Goal: Task Accomplishment & Management: Manage account settings

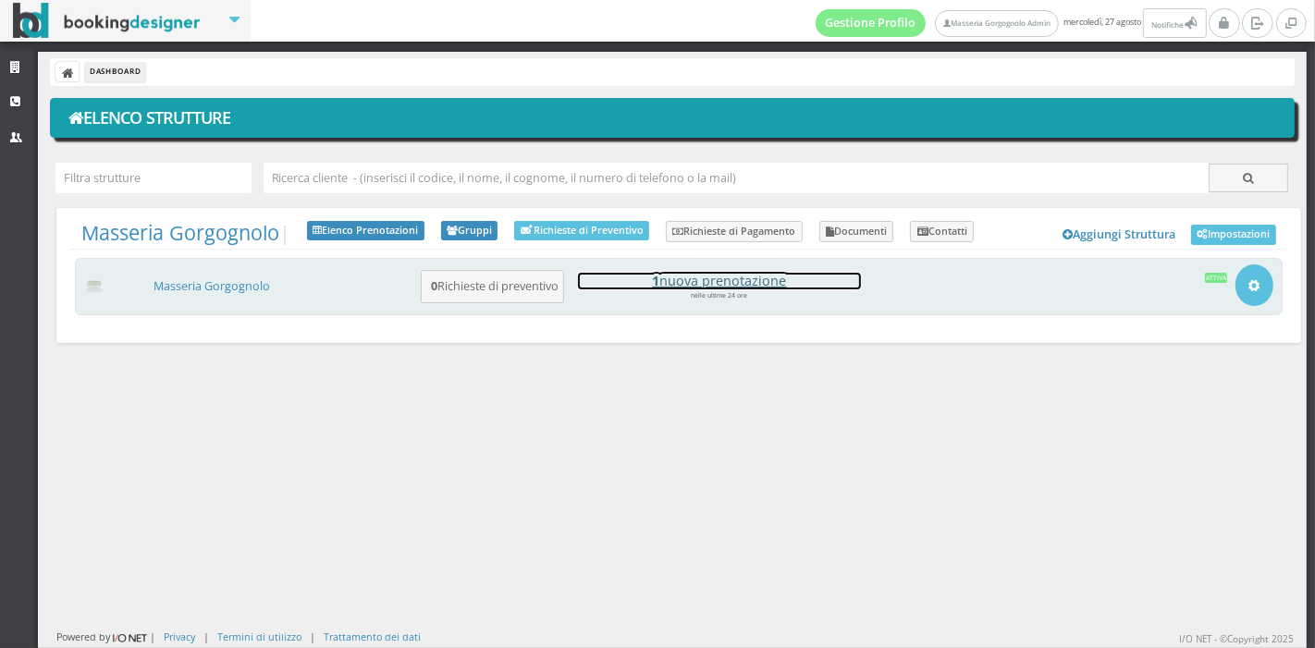
click at [670, 281] on h4 "1 nuova prenotazione" at bounding box center [719, 281] width 283 height 16
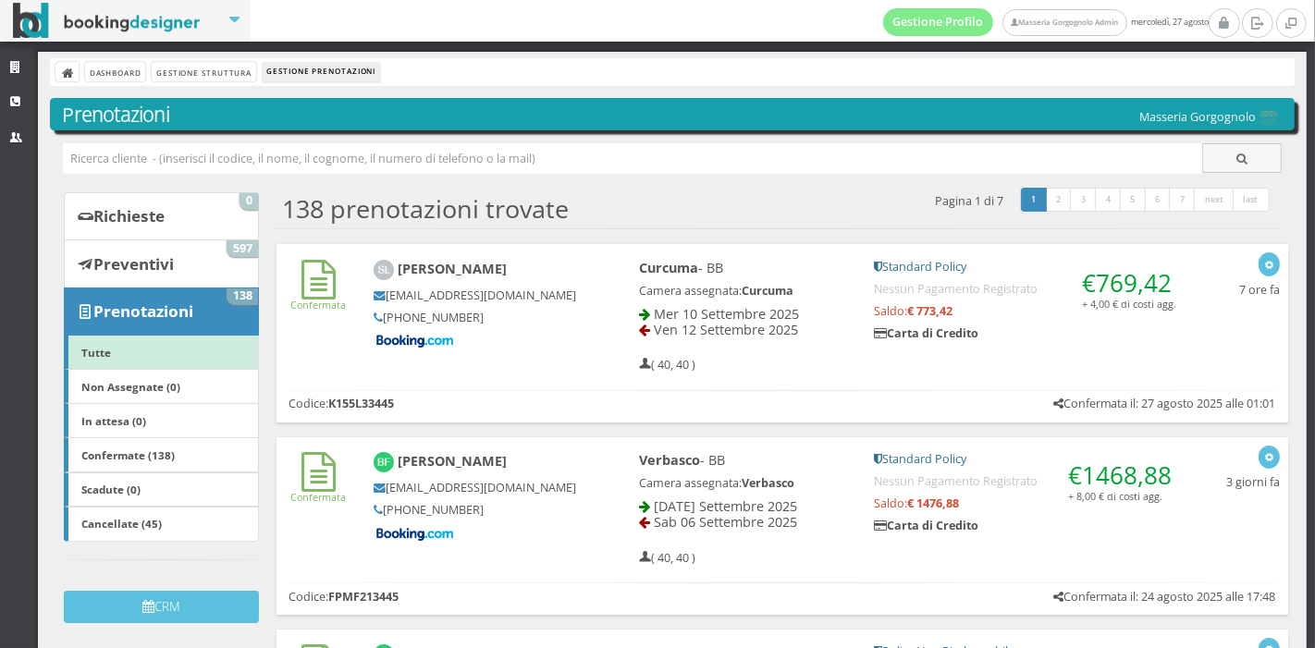
click at [544, 325] on h5 "+44 7921 874247" at bounding box center [475, 318] width 203 height 14
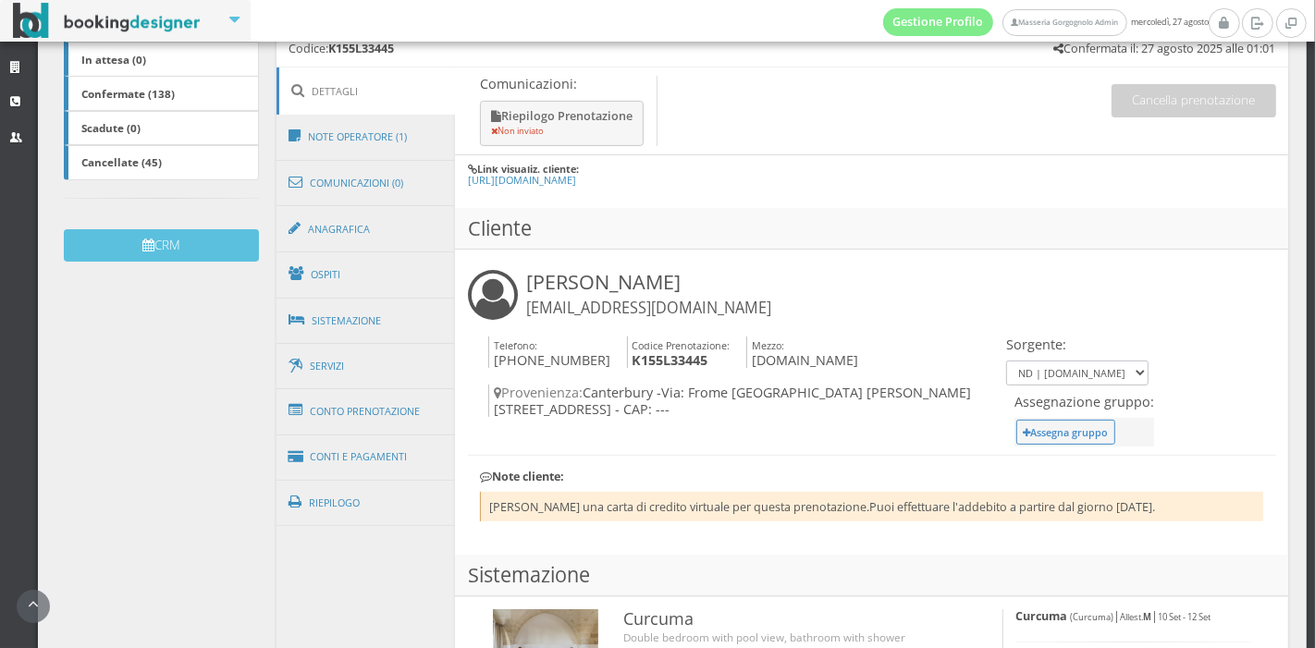
scroll to position [411, 0]
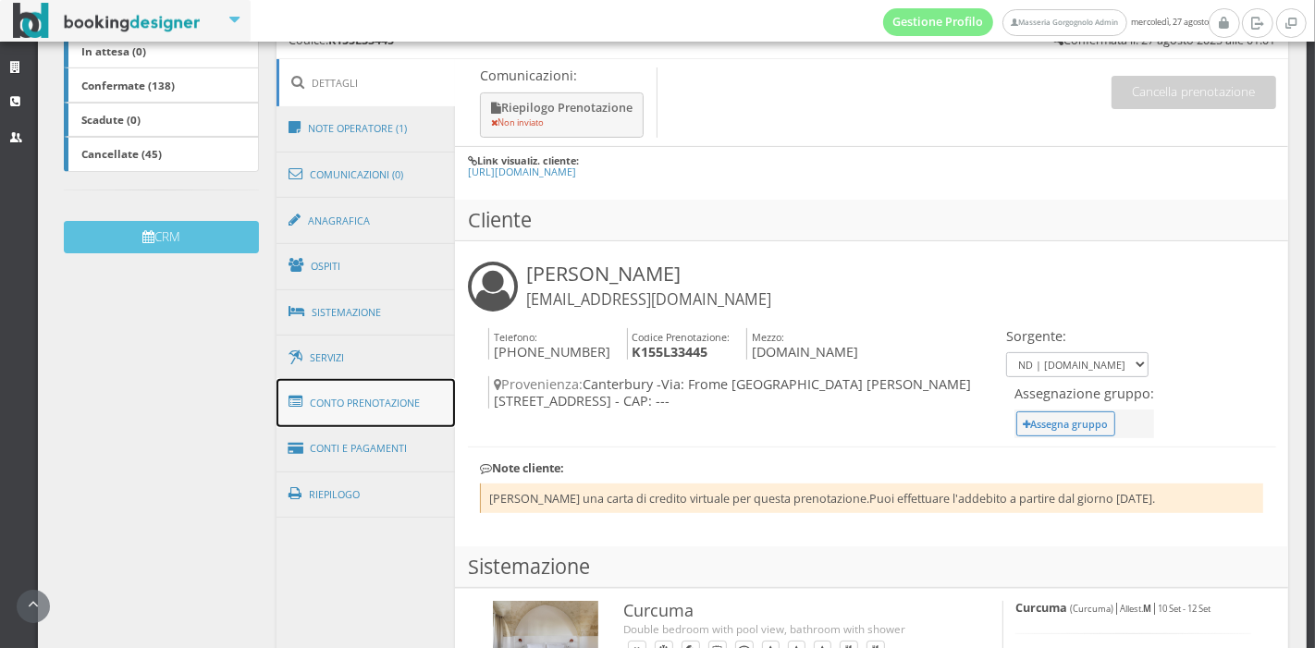
click at [415, 394] on link "Conto Prenotazione" at bounding box center [366, 403] width 179 height 48
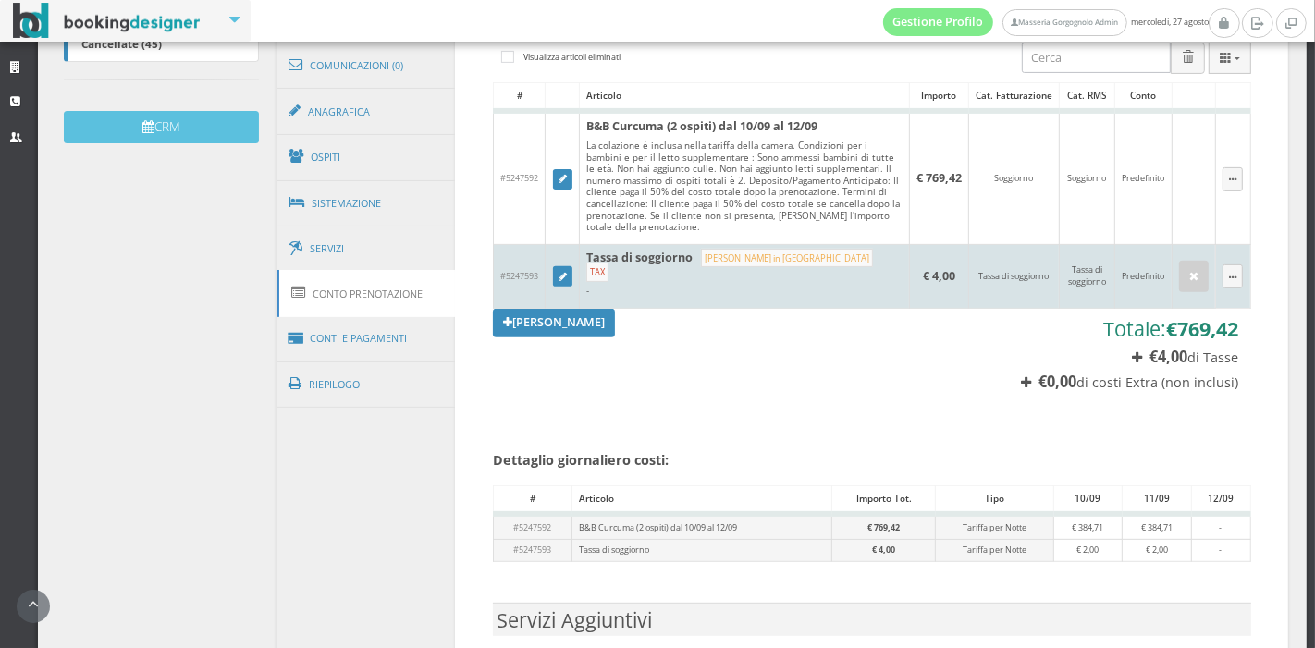
scroll to position [534, 0]
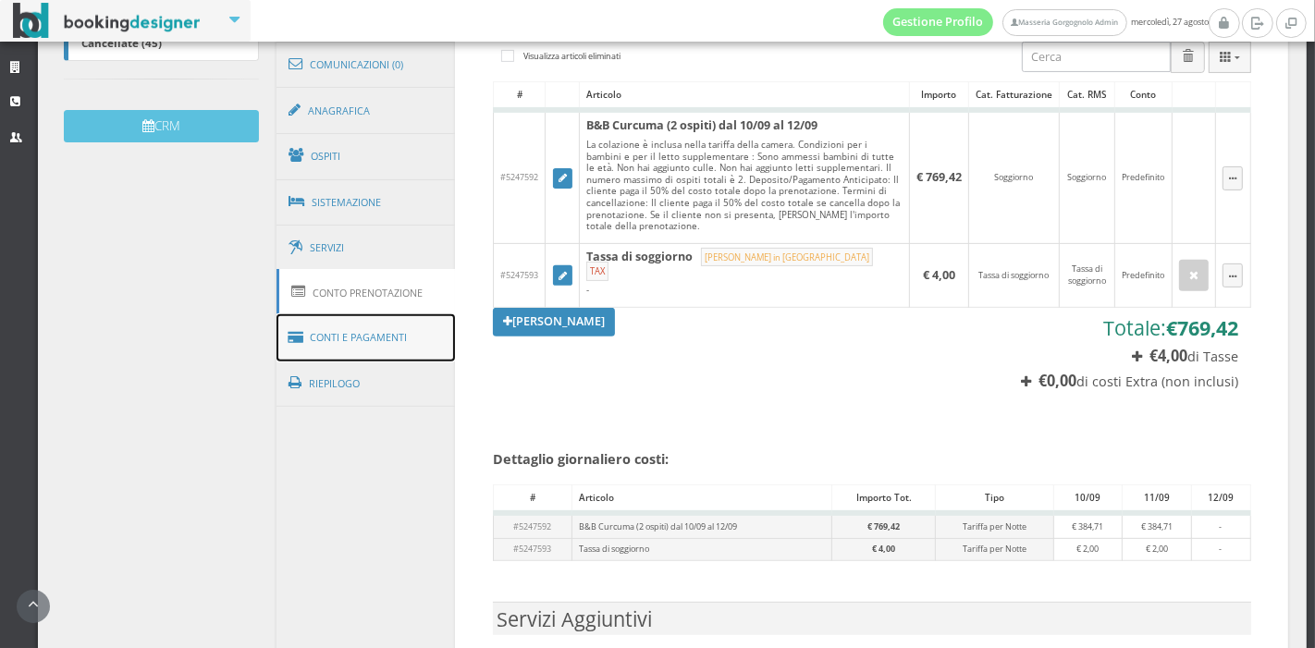
click at [419, 333] on link "Conti e Pagamenti" at bounding box center [366, 337] width 179 height 47
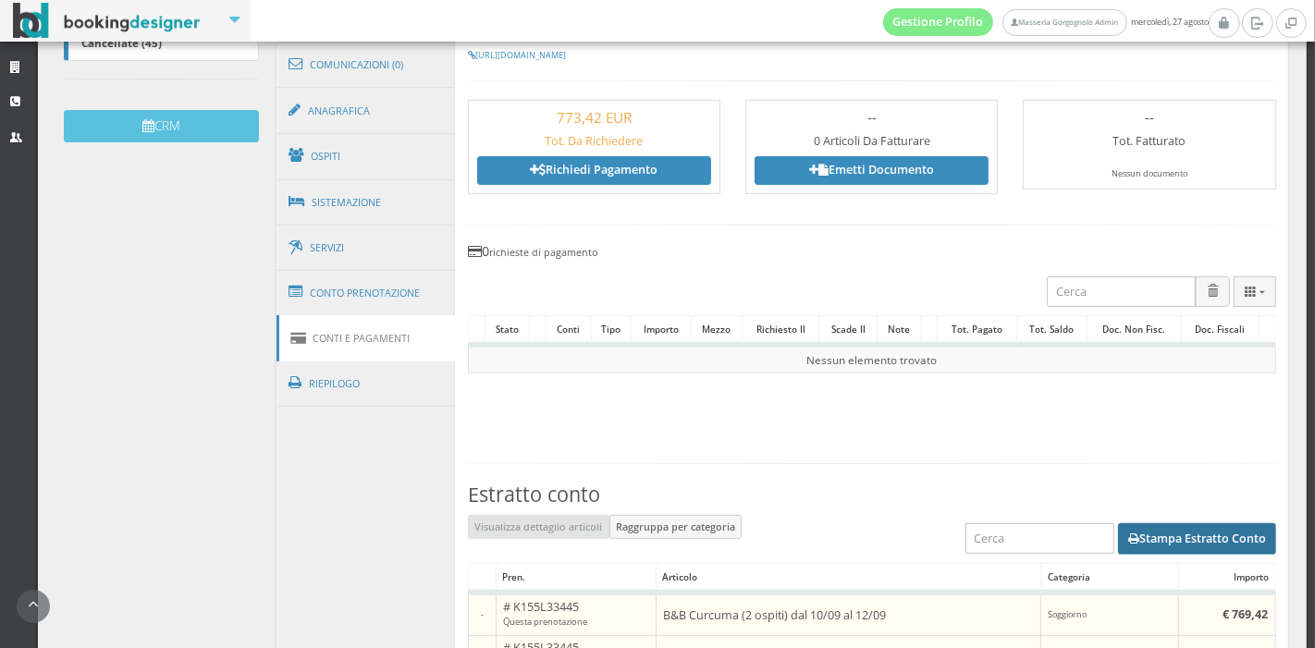
click at [1127, 545] on button "Stampa Estratto Conto" at bounding box center [1197, 538] width 158 height 31
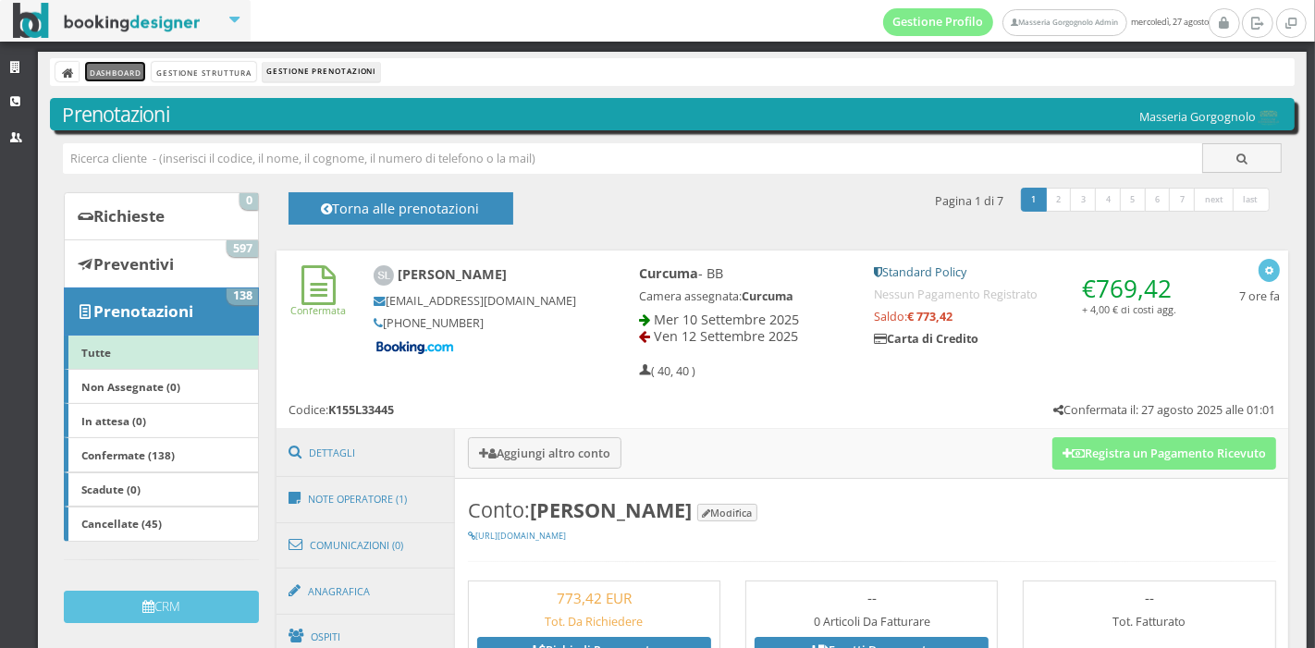
click at [134, 74] on link "Dashboard" at bounding box center [115, 71] width 60 height 19
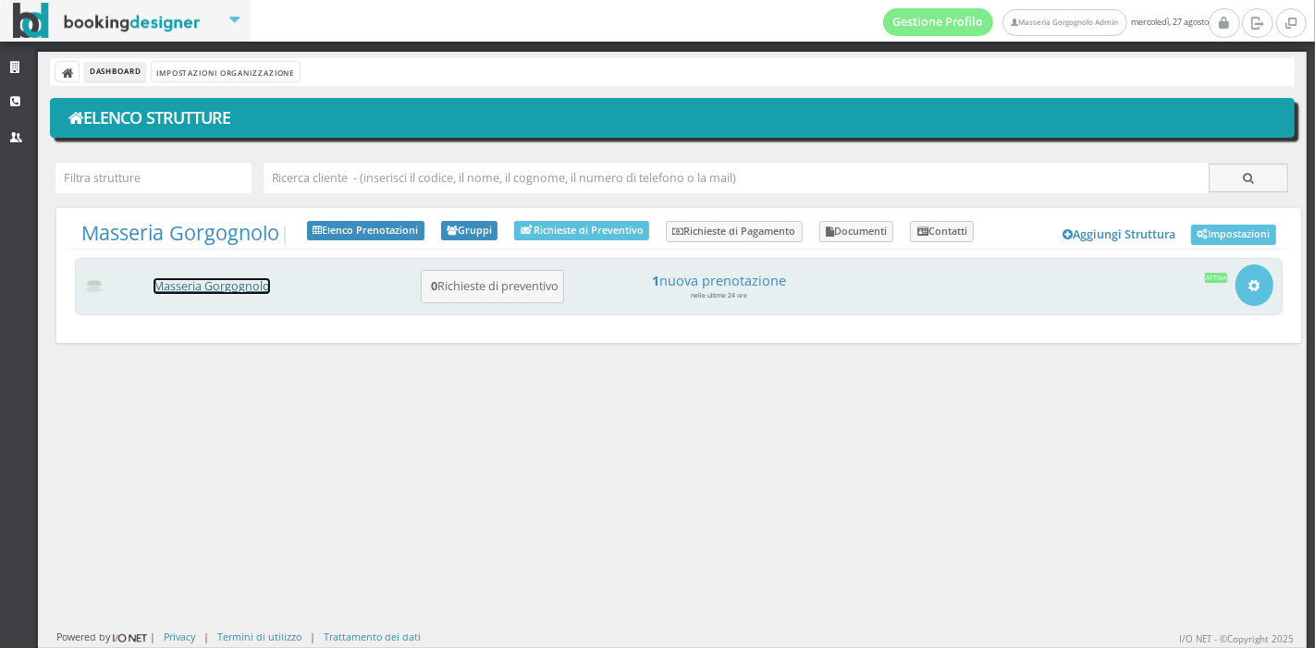
click at [250, 289] on link "Masseria Gorgognolo" at bounding box center [212, 286] width 117 height 16
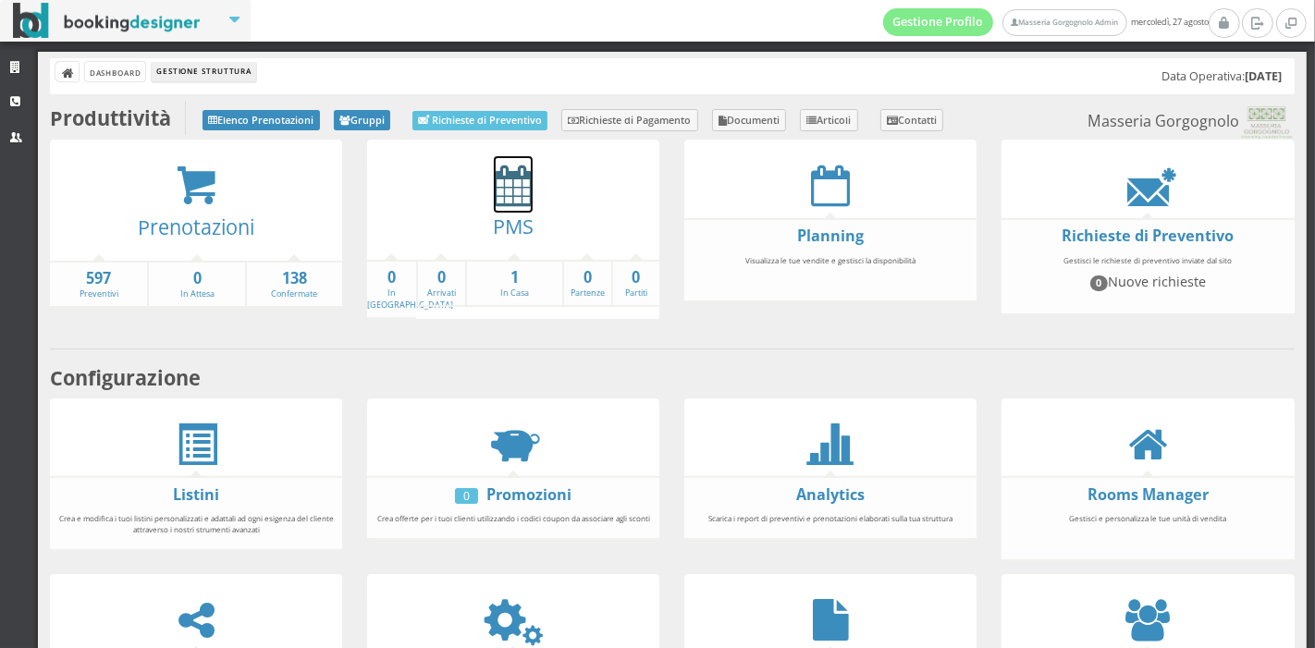
click at [524, 176] on icon at bounding box center [513, 186] width 39 height 42
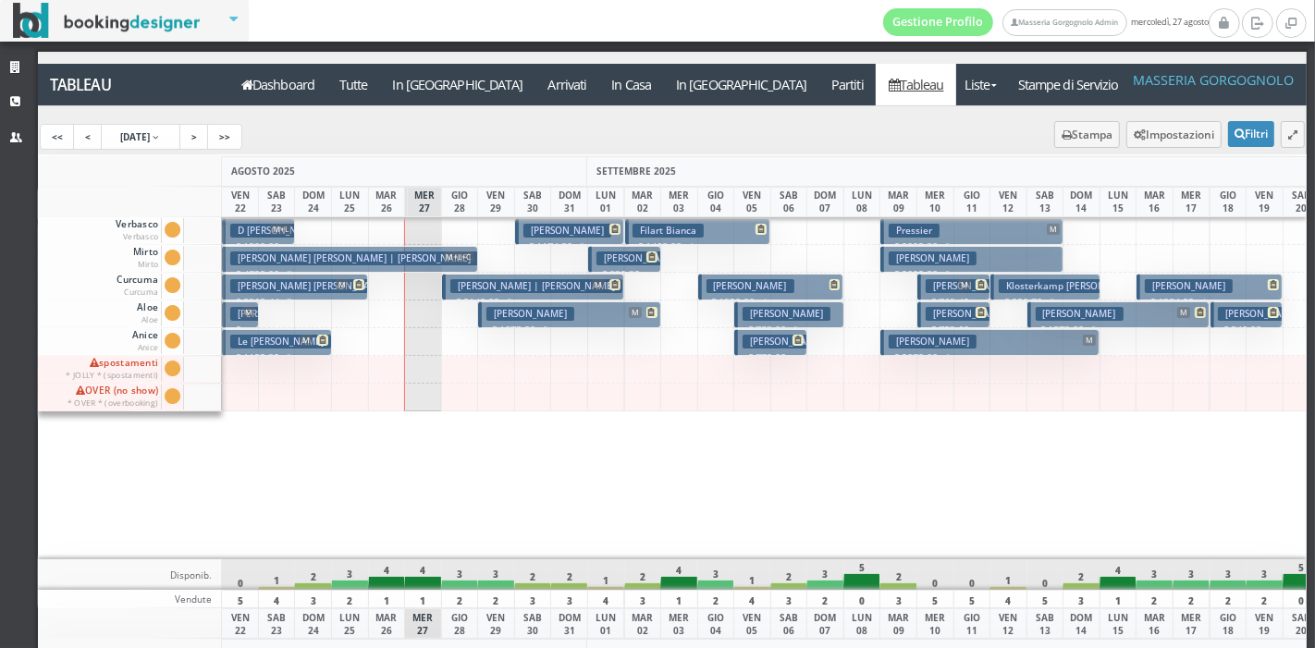
click at [612, 230] on icon at bounding box center [614, 229] width 11 height 11
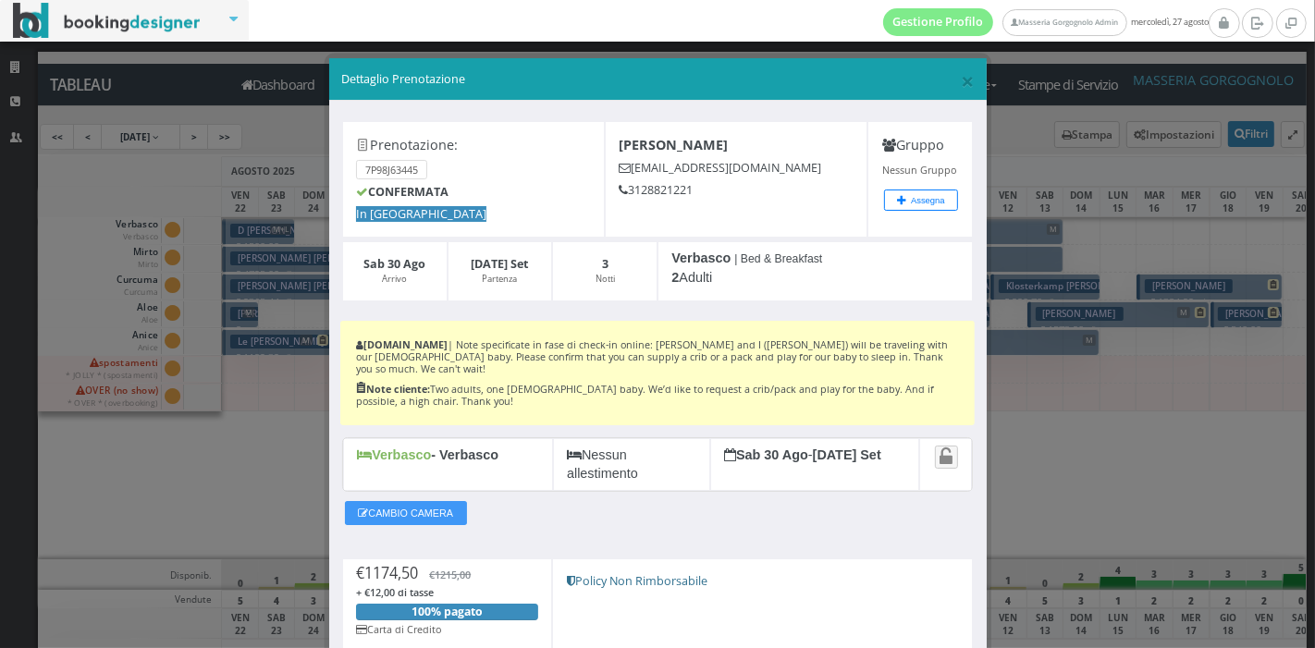
scroll to position [139, 0]
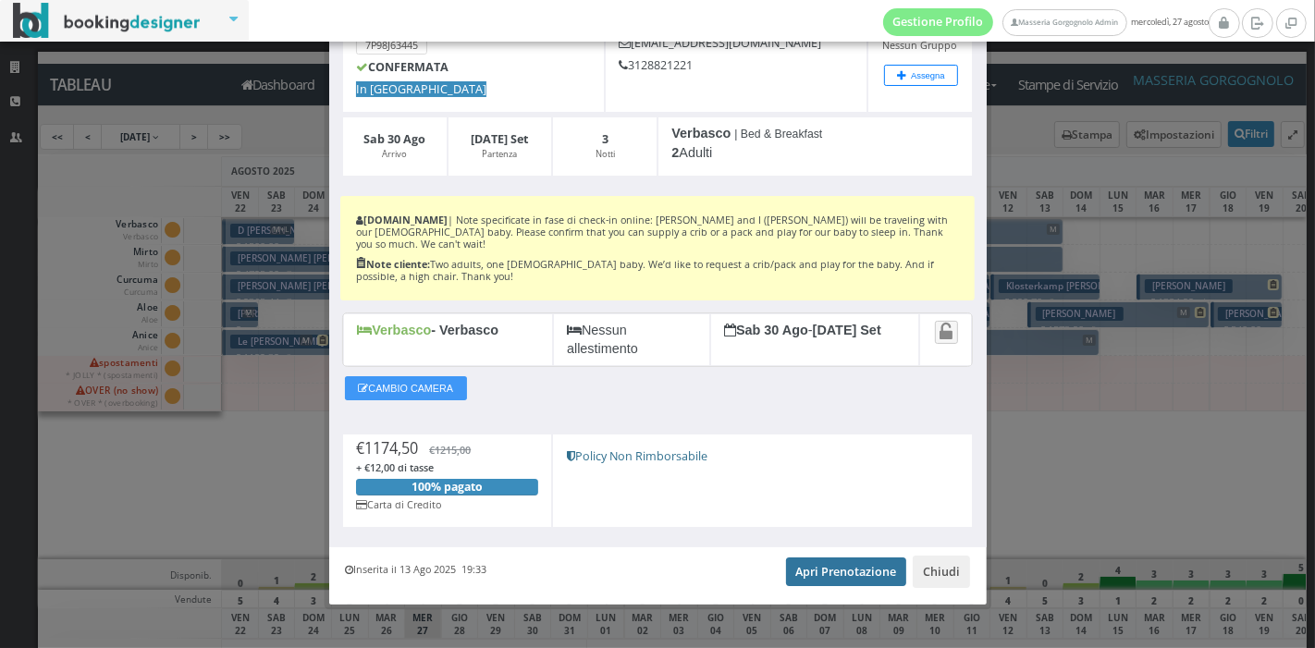
click at [841, 558] on link "Apri Prenotazione" at bounding box center [846, 572] width 121 height 28
click at [939, 556] on button "Chiudi" at bounding box center [941, 571] width 57 height 31
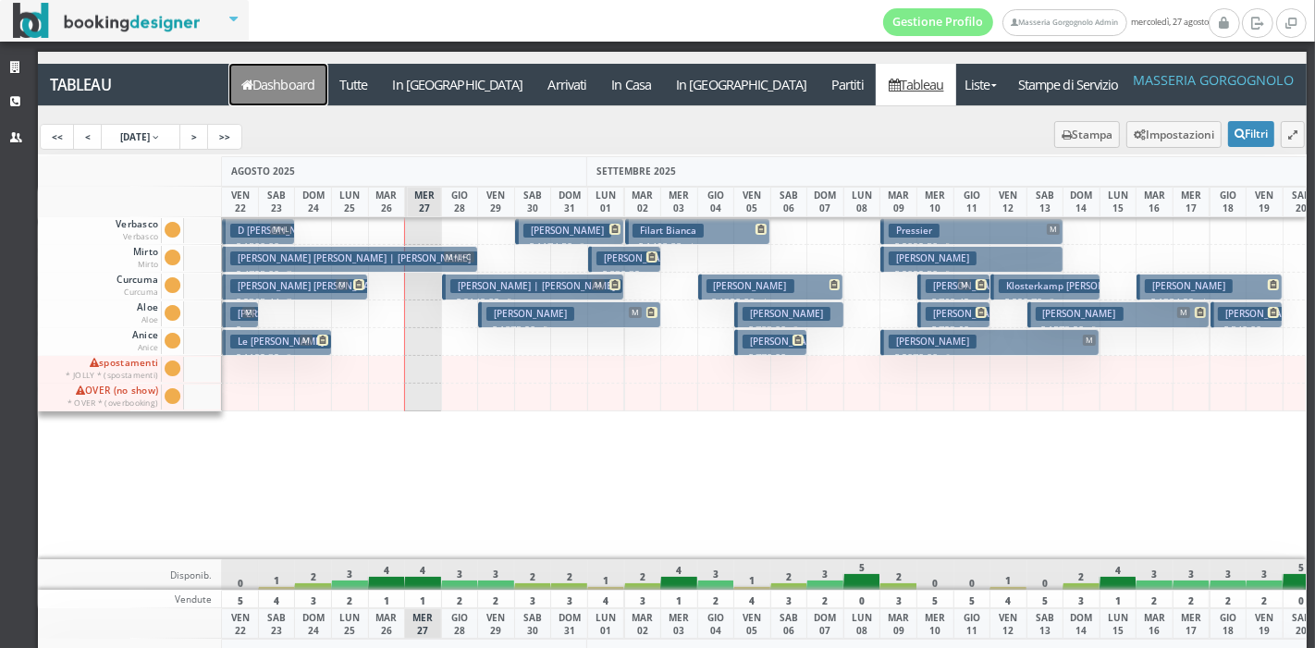
click at [277, 75] on link "Dashboard" at bounding box center [278, 85] width 98 height 42
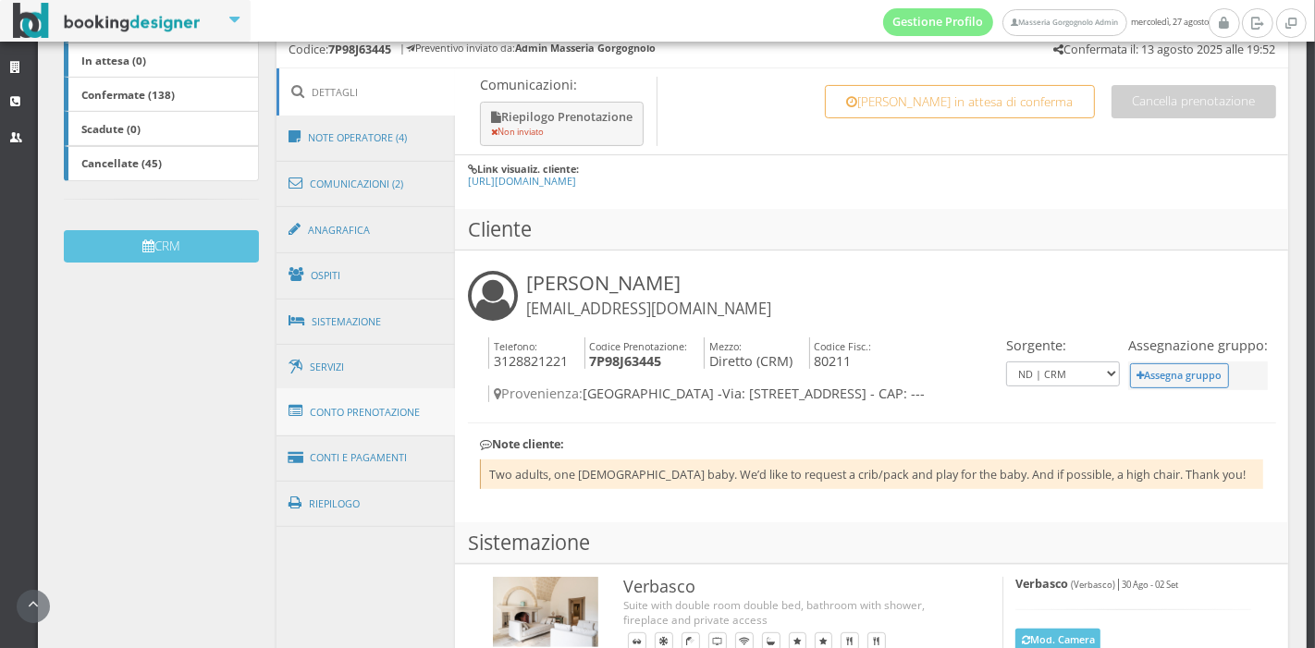
scroll to position [434, 0]
click at [363, 479] on link "Riepilogo" at bounding box center [366, 503] width 179 height 48
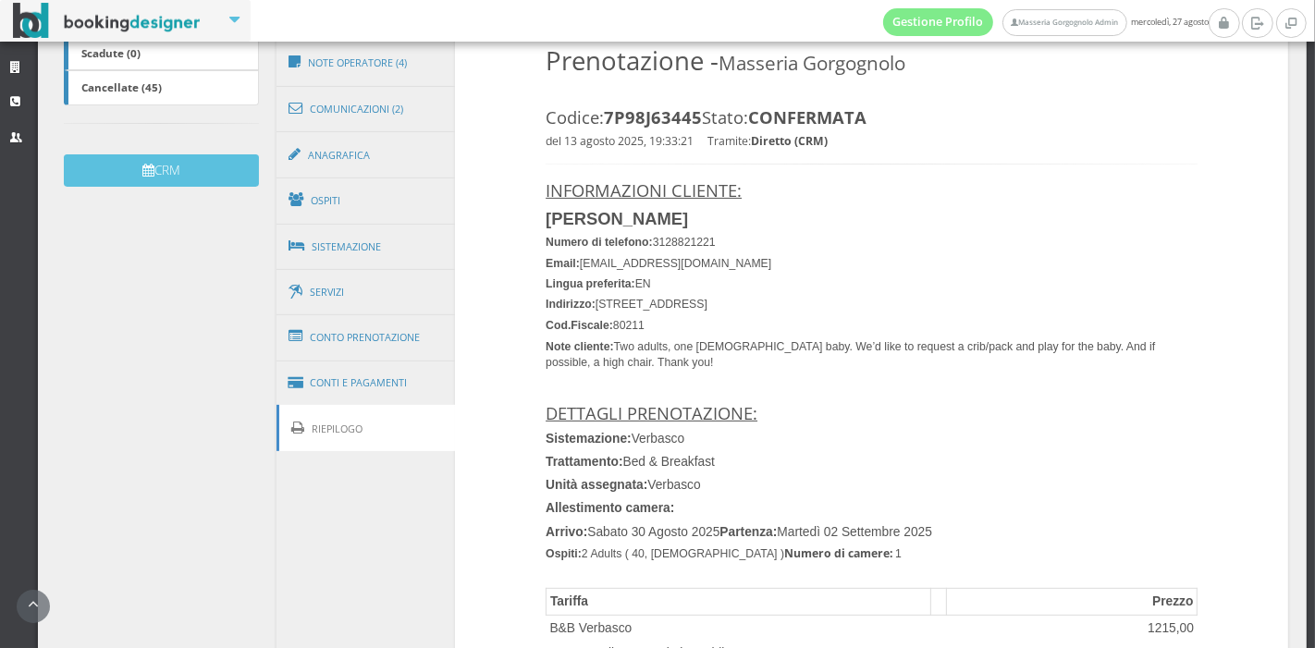
scroll to position [518, 0]
drag, startPoint x: 707, startPoint y: 303, endPoint x: 748, endPoint y: 310, distance: 41.2
click at [748, 310] on h4 "Indirizzo: 1580 W 37th Avenue , Denver" at bounding box center [872, 304] width 652 height 14
copy font "Denver"
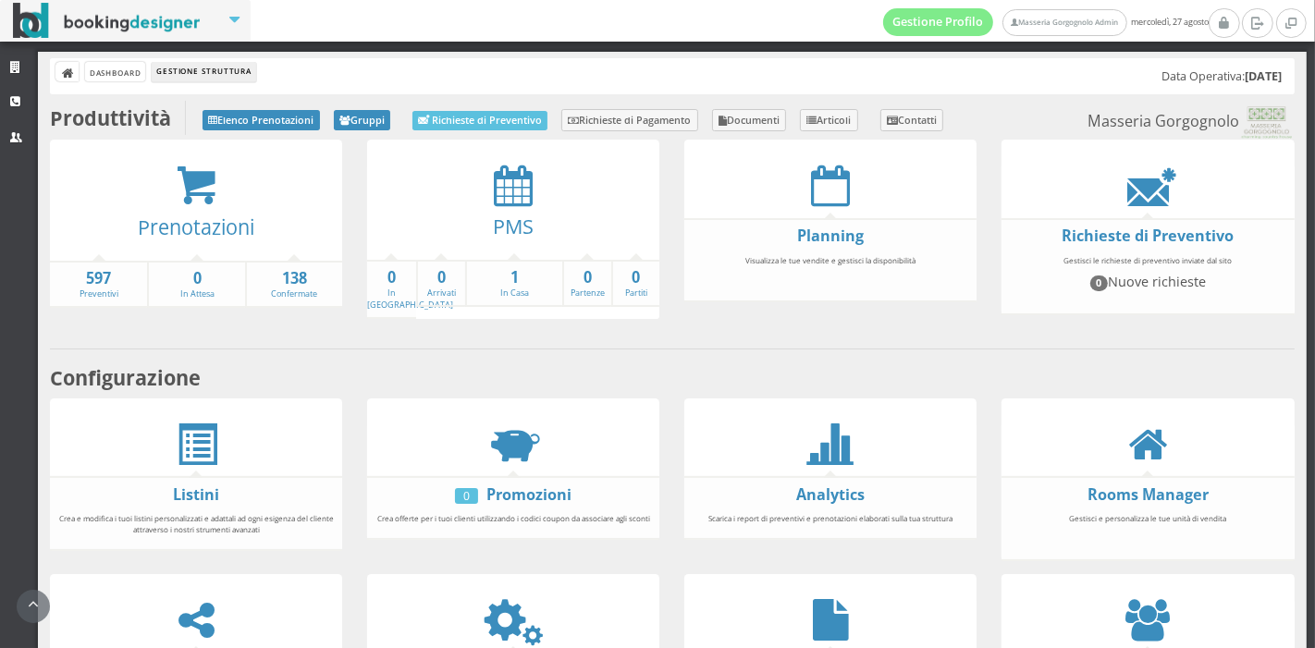
scroll to position [343, 0]
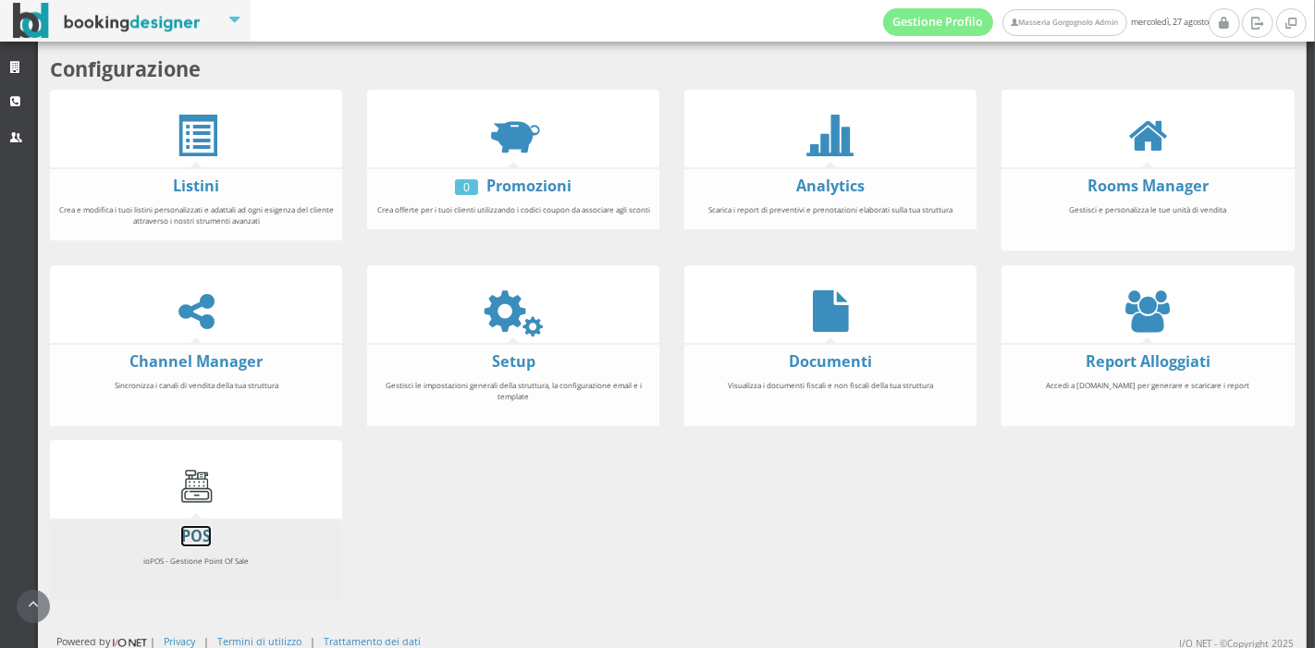
click at [195, 534] on link "POS" at bounding box center [196, 536] width 30 height 20
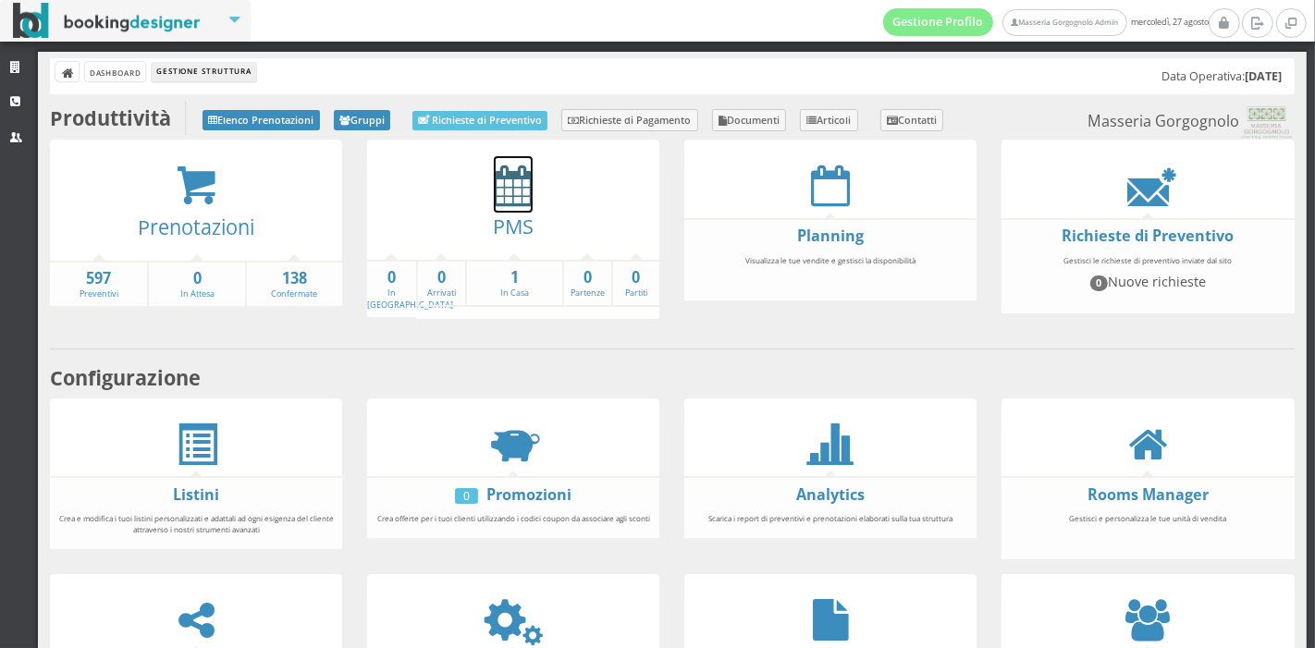
click at [512, 191] on icon at bounding box center [513, 186] width 39 height 42
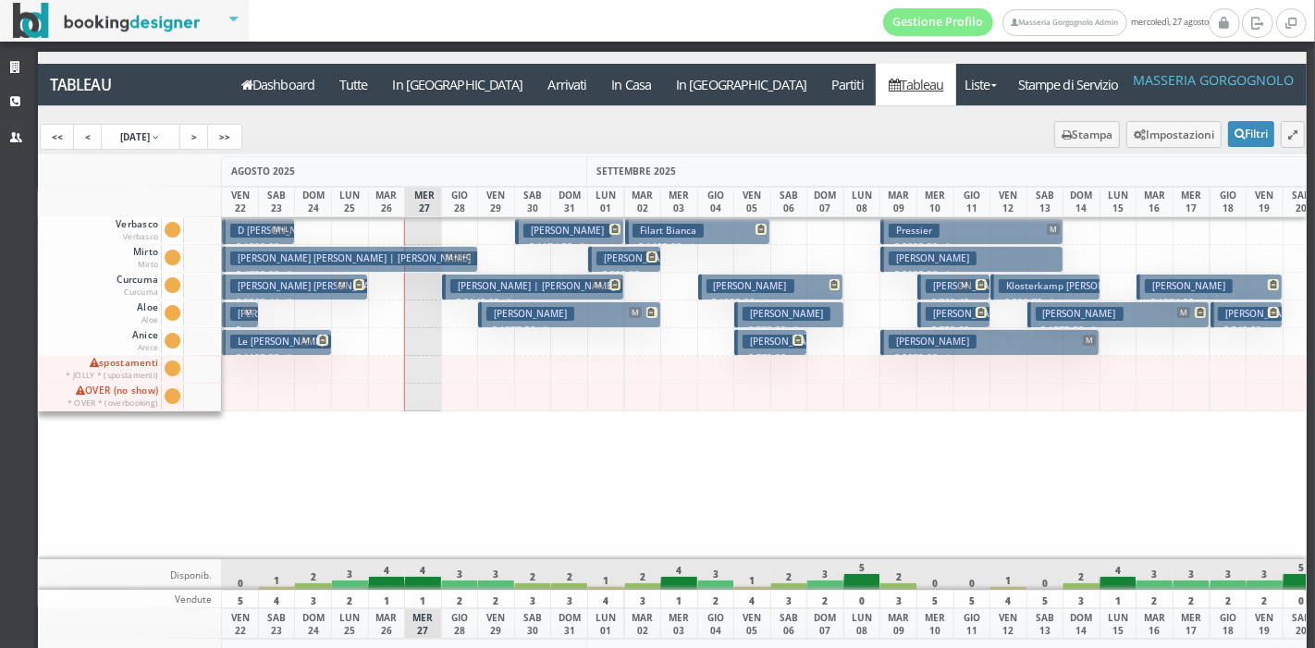
click at [362, 260] on h3 "[PERSON_NAME] [PERSON_NAME] | [PERSON_NAME]" at bounding box center [354, 259] width 248 height 14
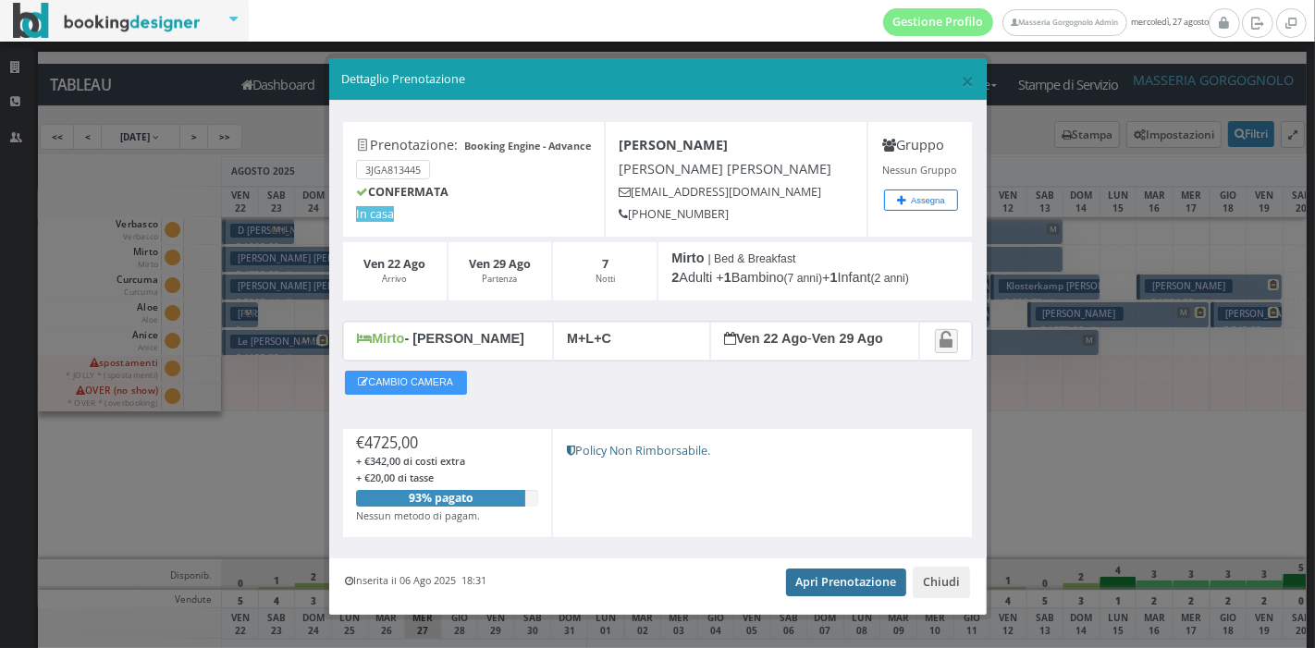
click at [824, 591] on link "Apri Prenotazione" at bounding box center [846, 583] width 121 height 28
click at [961, 83] on span "×" at bounding box center [967, 80] width 13 height 31
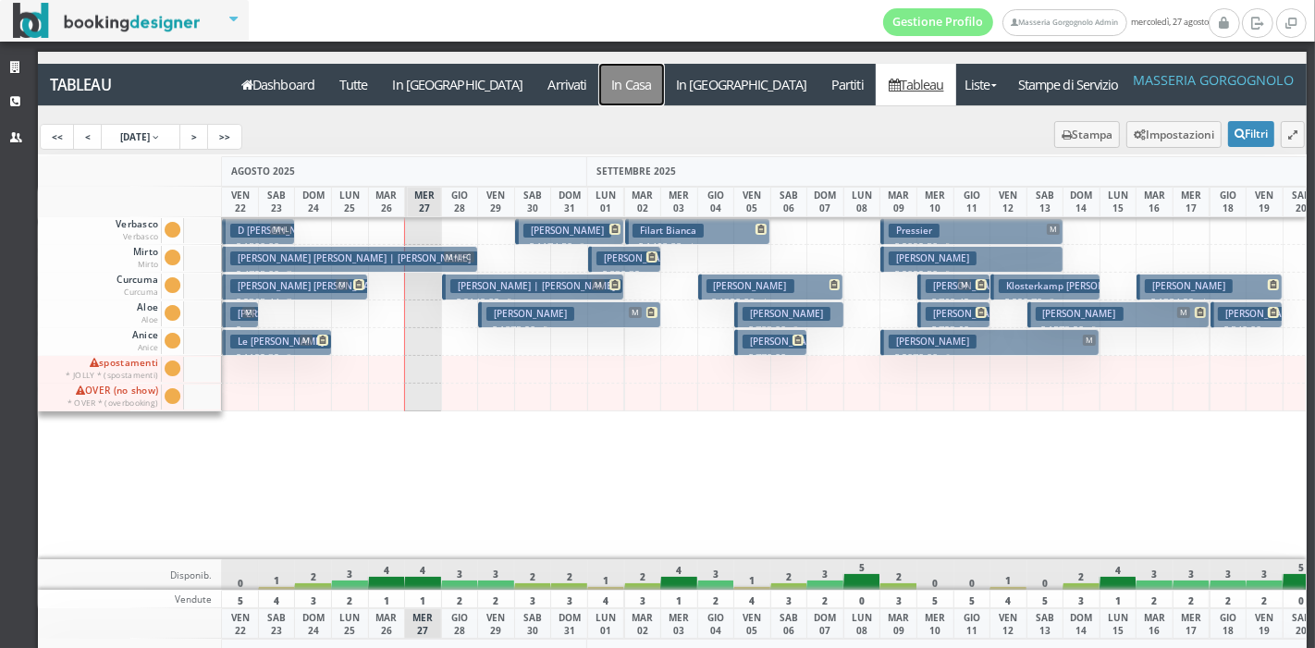
click at [599, 69] on a=pms-instay-reservations"] "In Casa" at bounding box center [631, 85] width 65 height 42
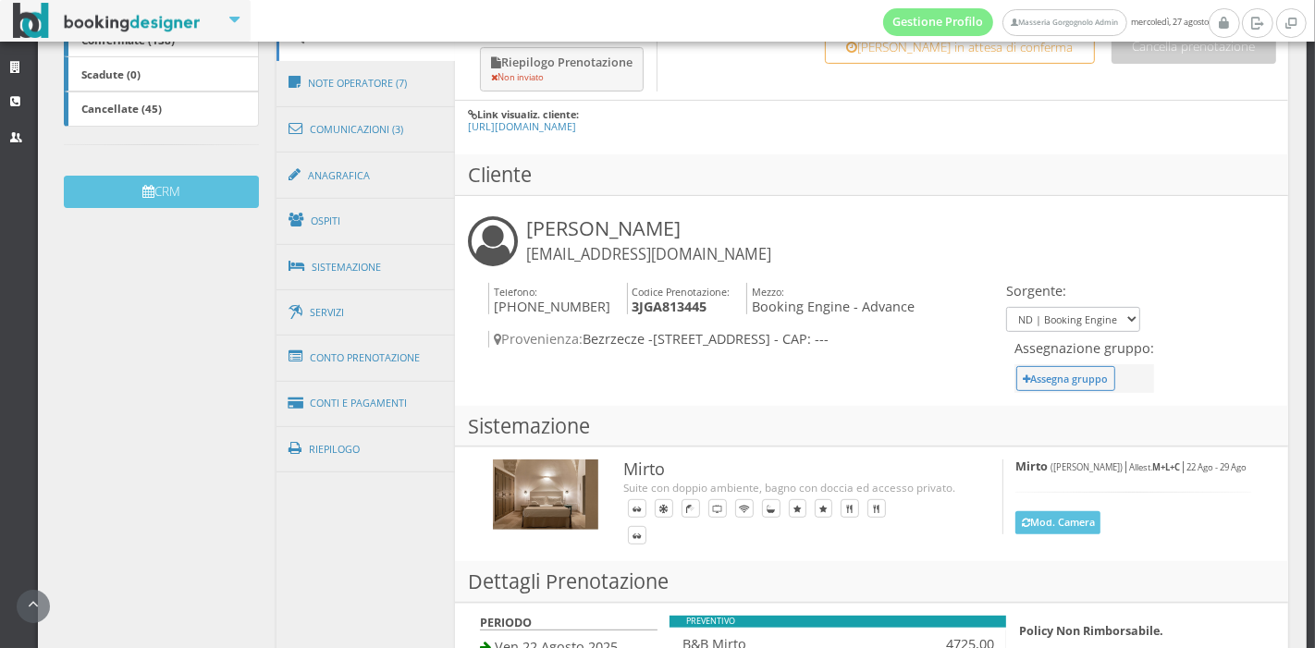
scroll to position [498, 0]
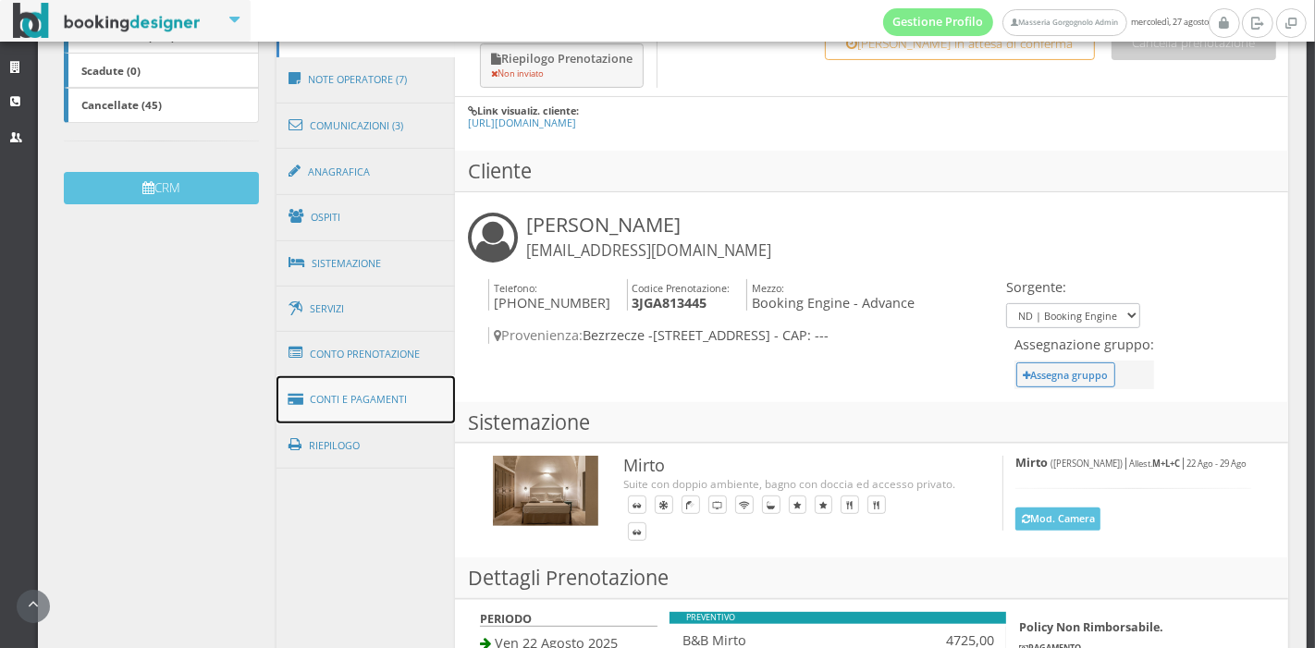
click at [424, 408] on link "Conti e Pagamenti" at bounding box center [366, 399] width 179 height 47
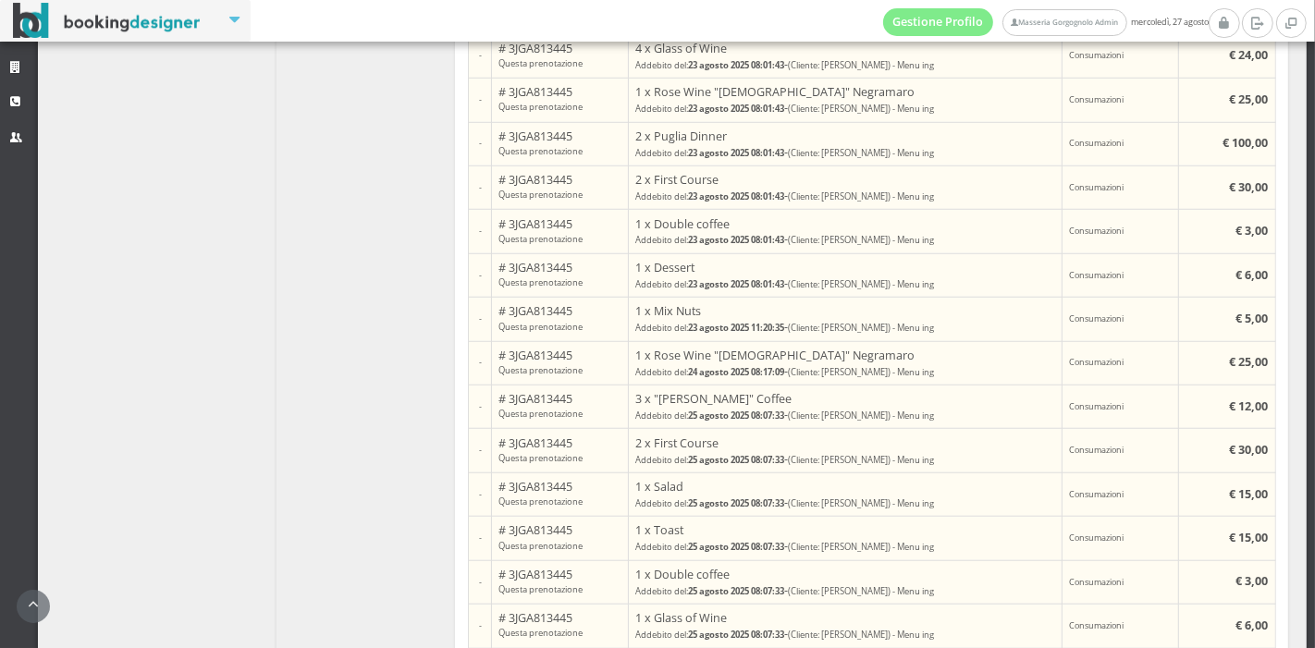
scroll to position [1371, 0]
